Goal: Find specific page/section: Find specific page/section

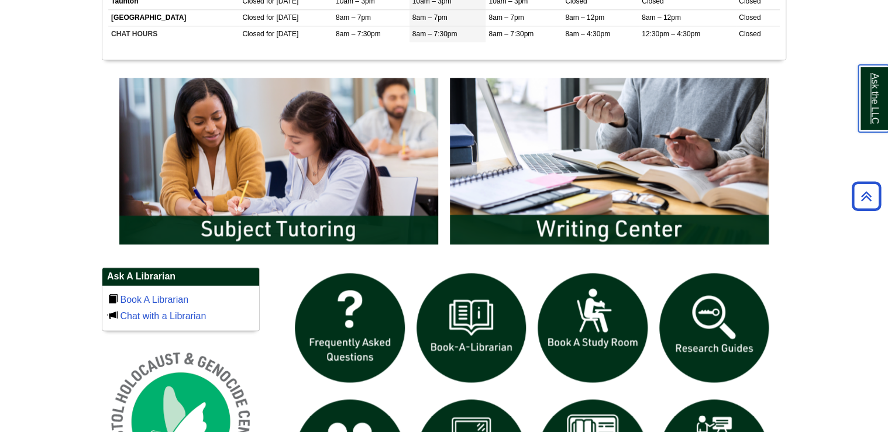
scroll to position [567, 0]
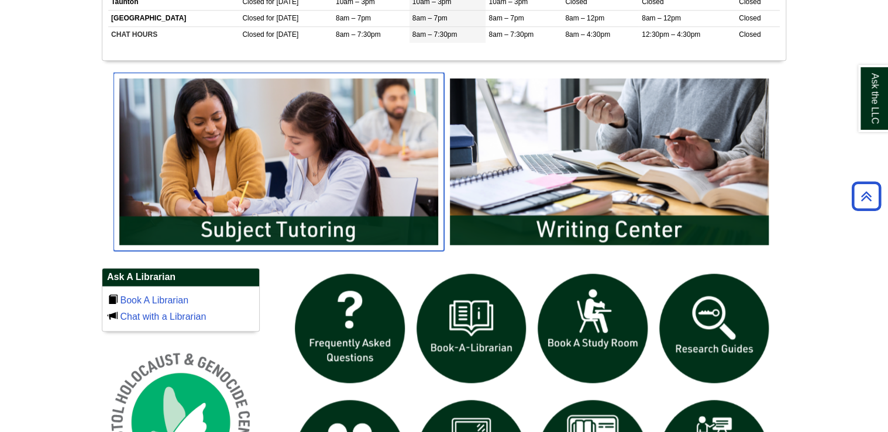
click at [343, 226] on img "slideshow" at bounding box center [278, 162] width 330 height 178
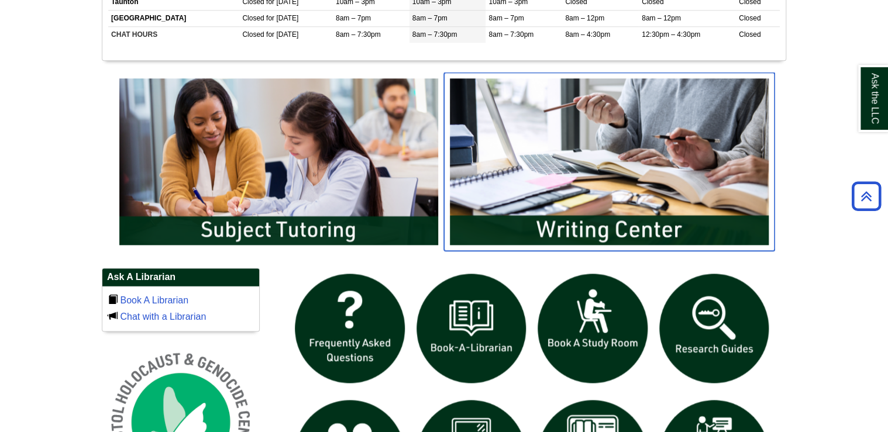
click at [574, 213] on img "slideshow" at bounding box center [609, 162] width 330 height 178
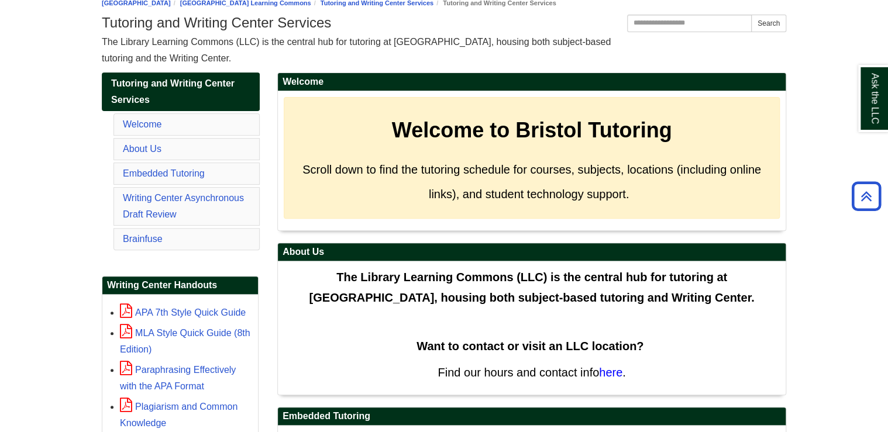
scroll to position [143, 0]
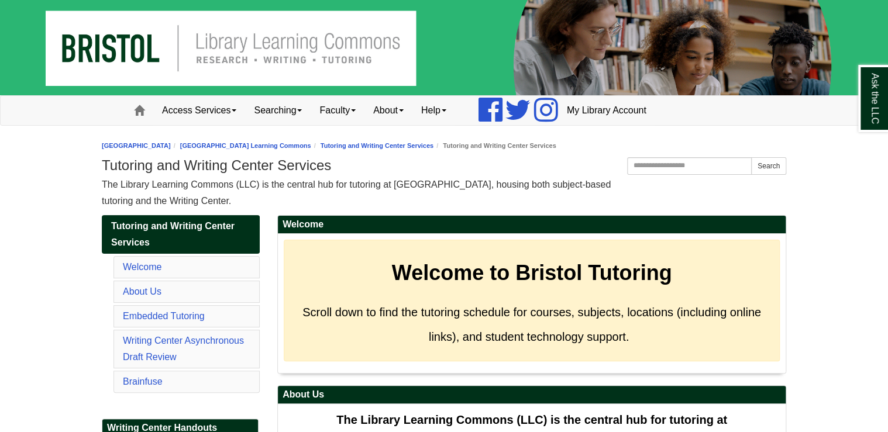
click at [215, 50] on img at bounding box center [444, 47] width 888 height 95
